Goal: Find specific page/section: Find specific page/section

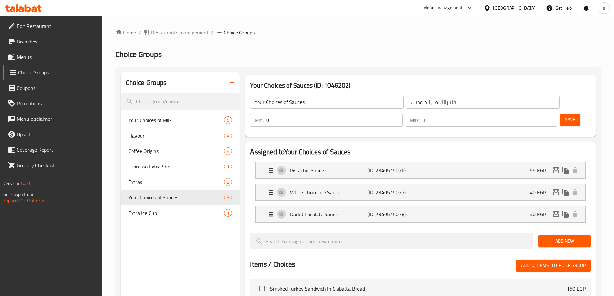
click at [187, 33] on span "Restaurants management" at bounding box center [179, 33] width 57 height 8
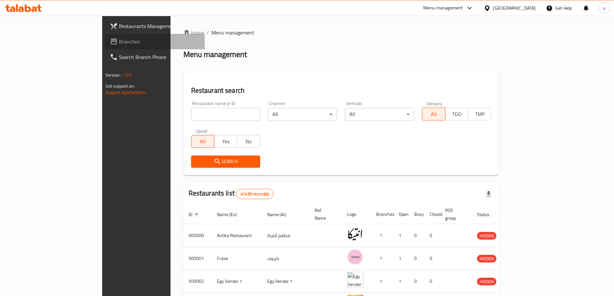
click at [119, 45] on span "Branches" at bounding box center [159, 42] width 81 height 8
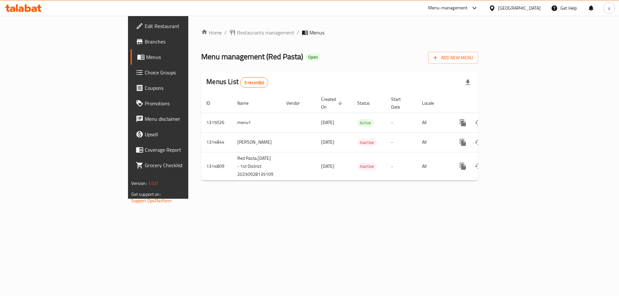
click at [145, 74] on span "Choice Groups" at bounding box center [186, 73] width 82 height 8
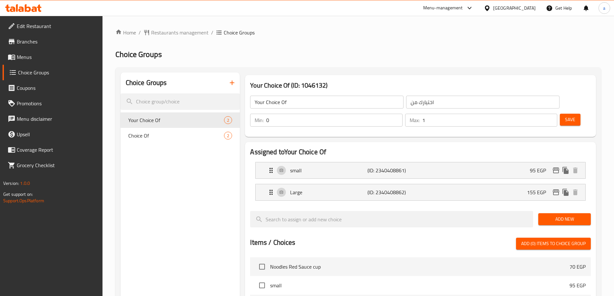
click at [343, 41] on div "Home / Restaurants management / Choice Groups Choice Groups Choice Groups Your …" at bounding box center [358, 260] width 486 height 462
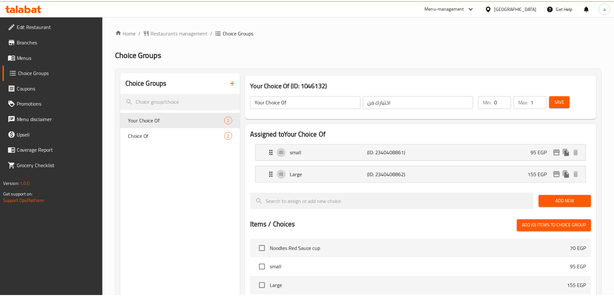
scroll to position [189, 0]
